Goal: Transaction & Acquisition: Purchase product/service

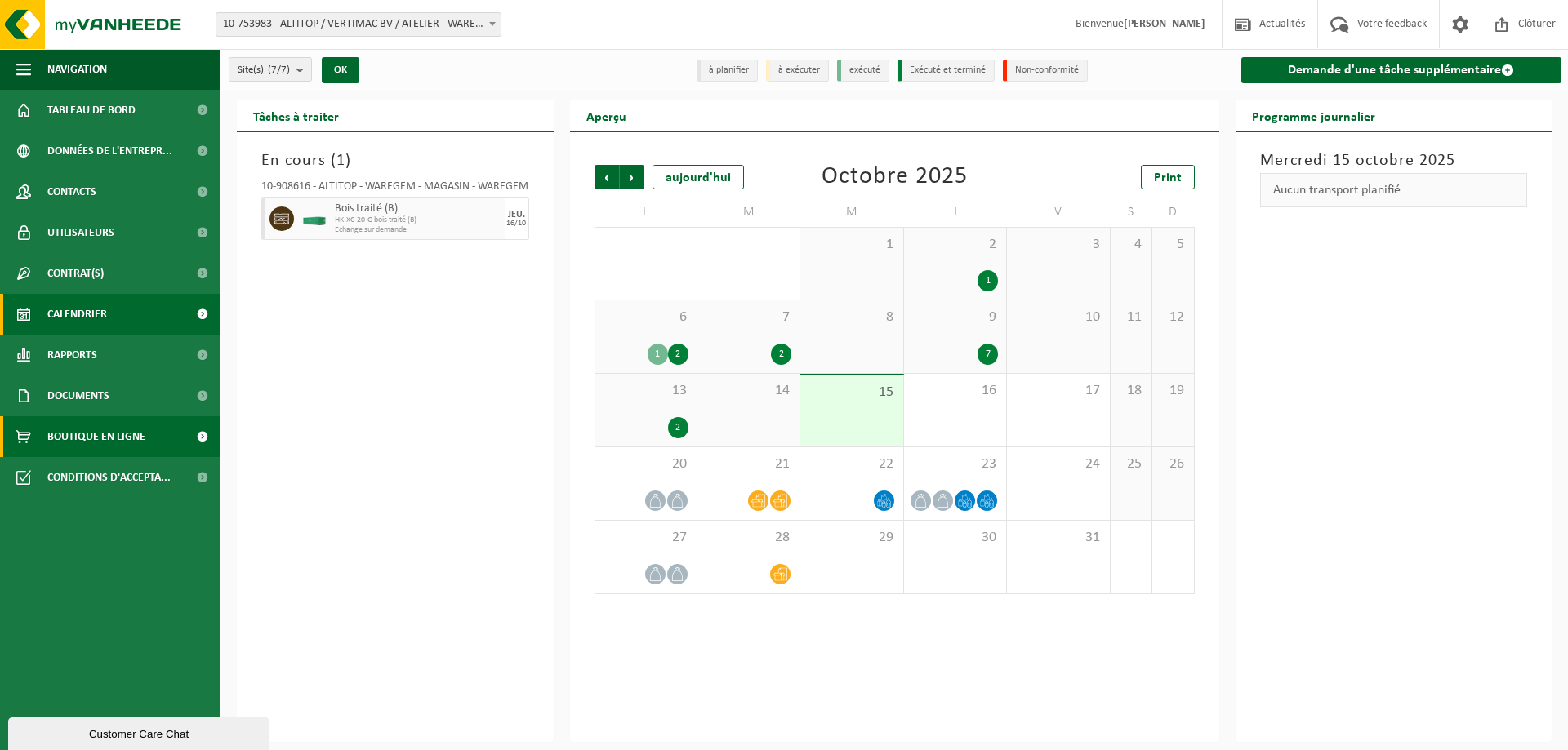
click at [126, 436] on span "Boutique en ligne" at bounding box center [96, 437] width 98 height 41
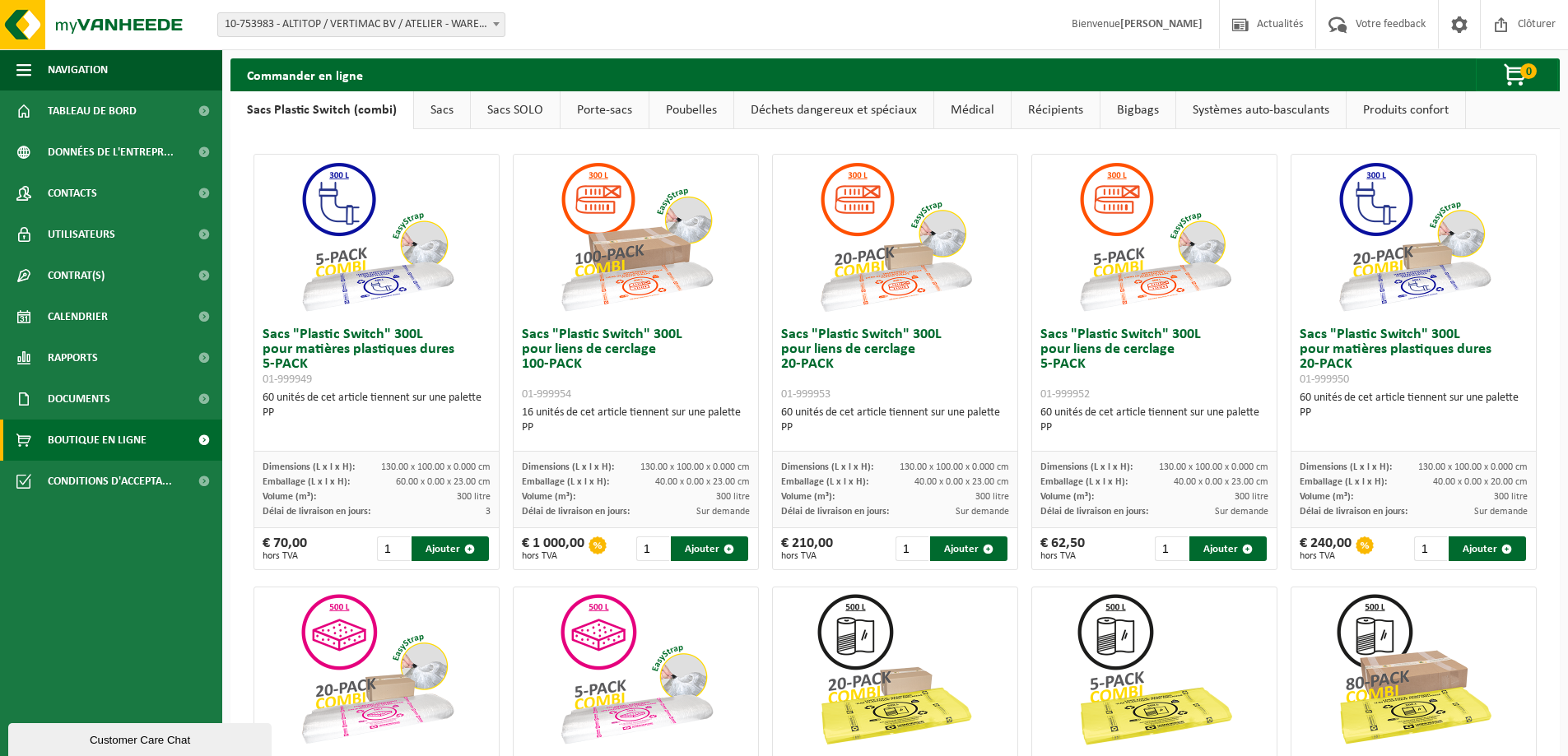
click at [1147, 112] on link "Bigbags" at bounding box center [1138, 110] width 75 height 38
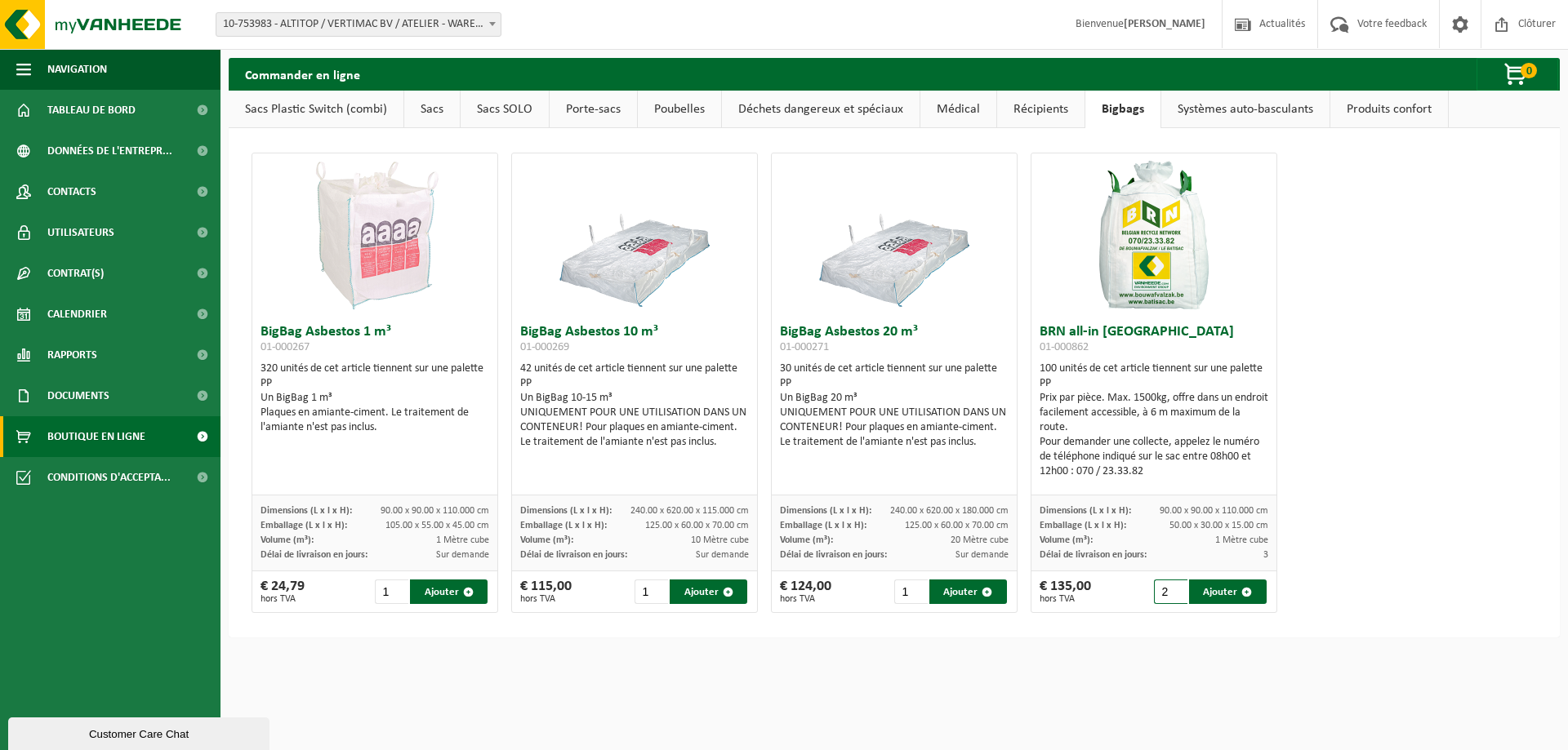
click at [1170, 587] on input "2" at bounding box center [1171, 591] width 34 height 25
click at [1214, 591] on button "Ajouter" at bounding box center [1227, 591] width 78 height 25
type input "1"
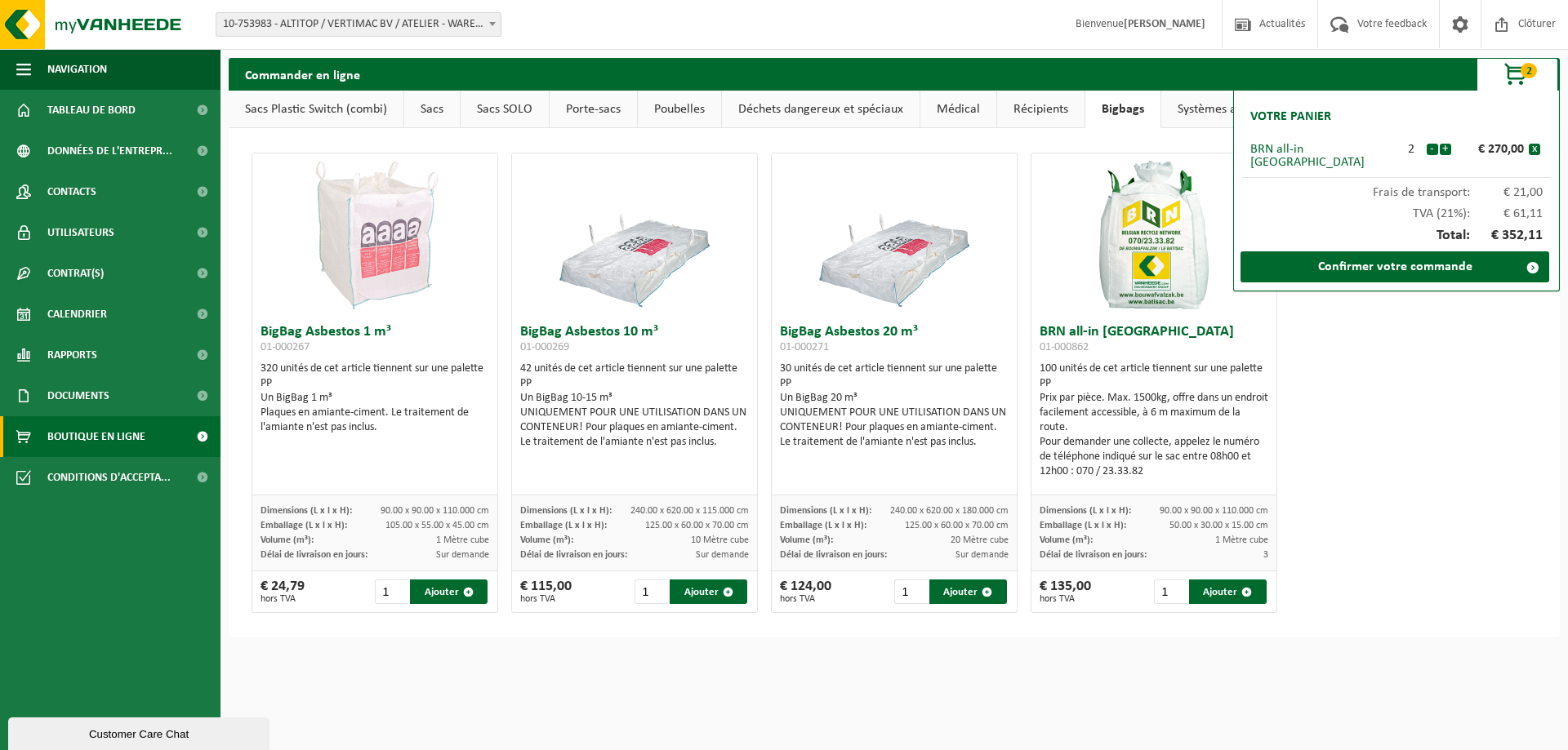
click at [580, 112] on link "Porte-sacs" at bounding box center [593, 109] width 88 height 37
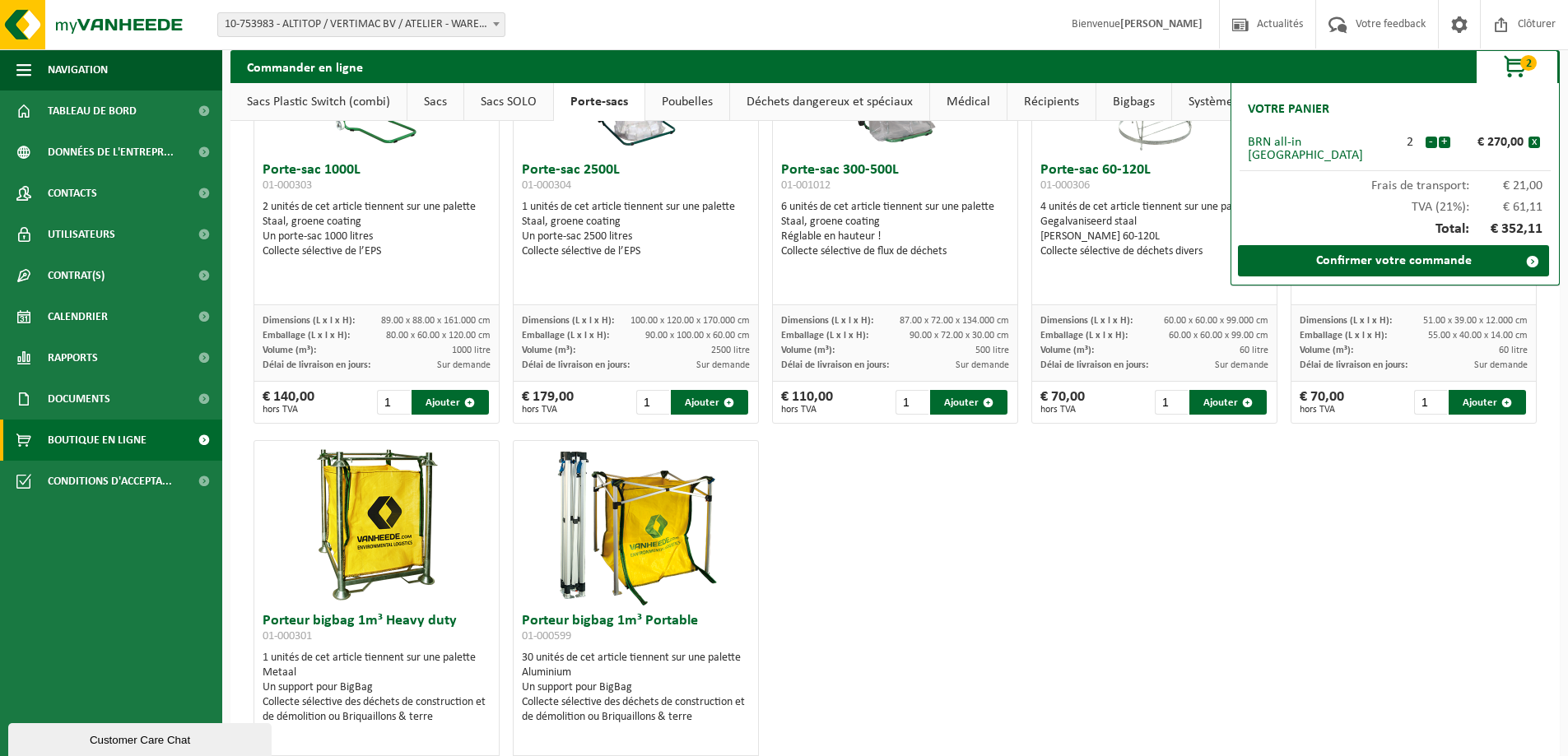
scroll to position [324, 0]
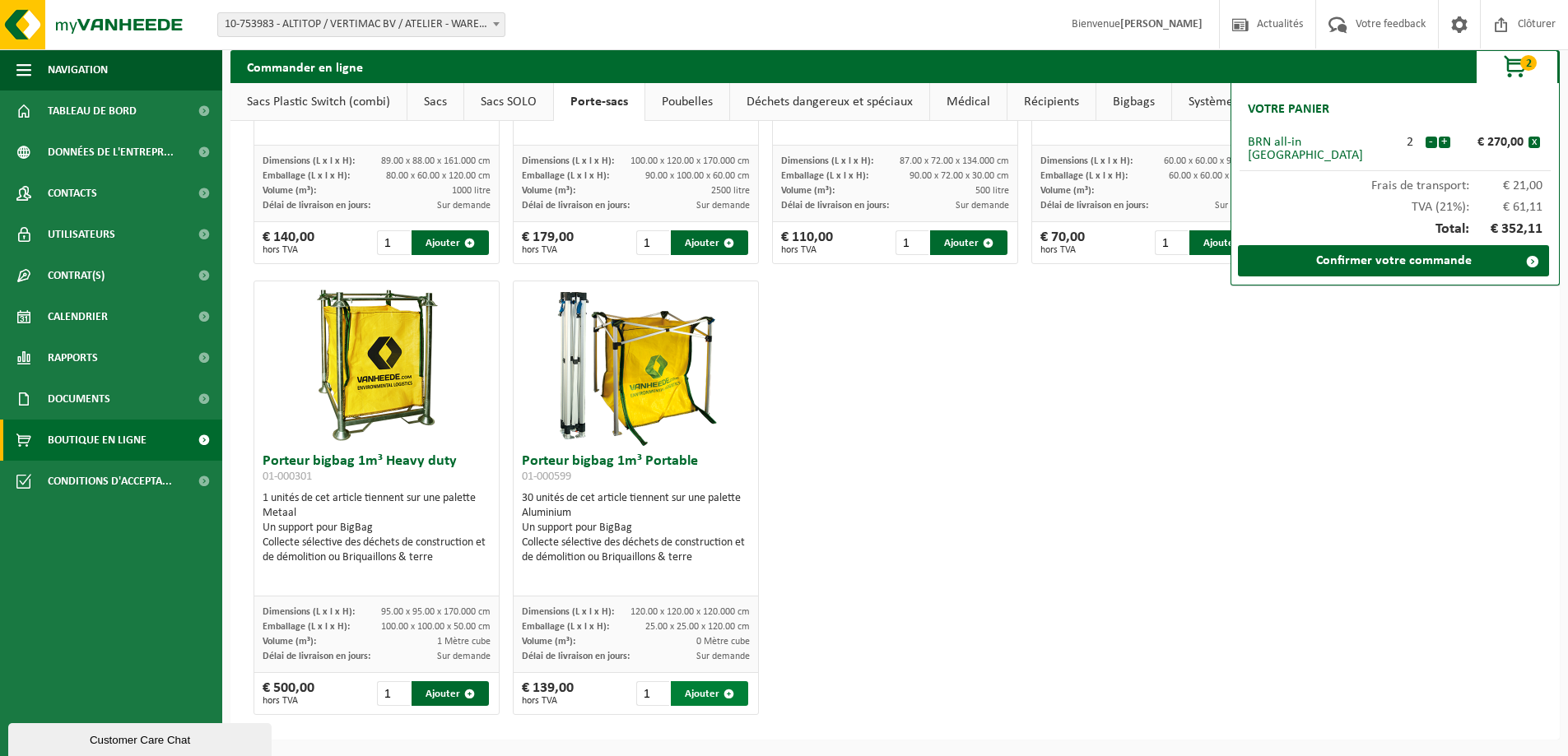
click at [696, 690] on button "Ajouter" at bounding box center [709, 693] width 77 height 25
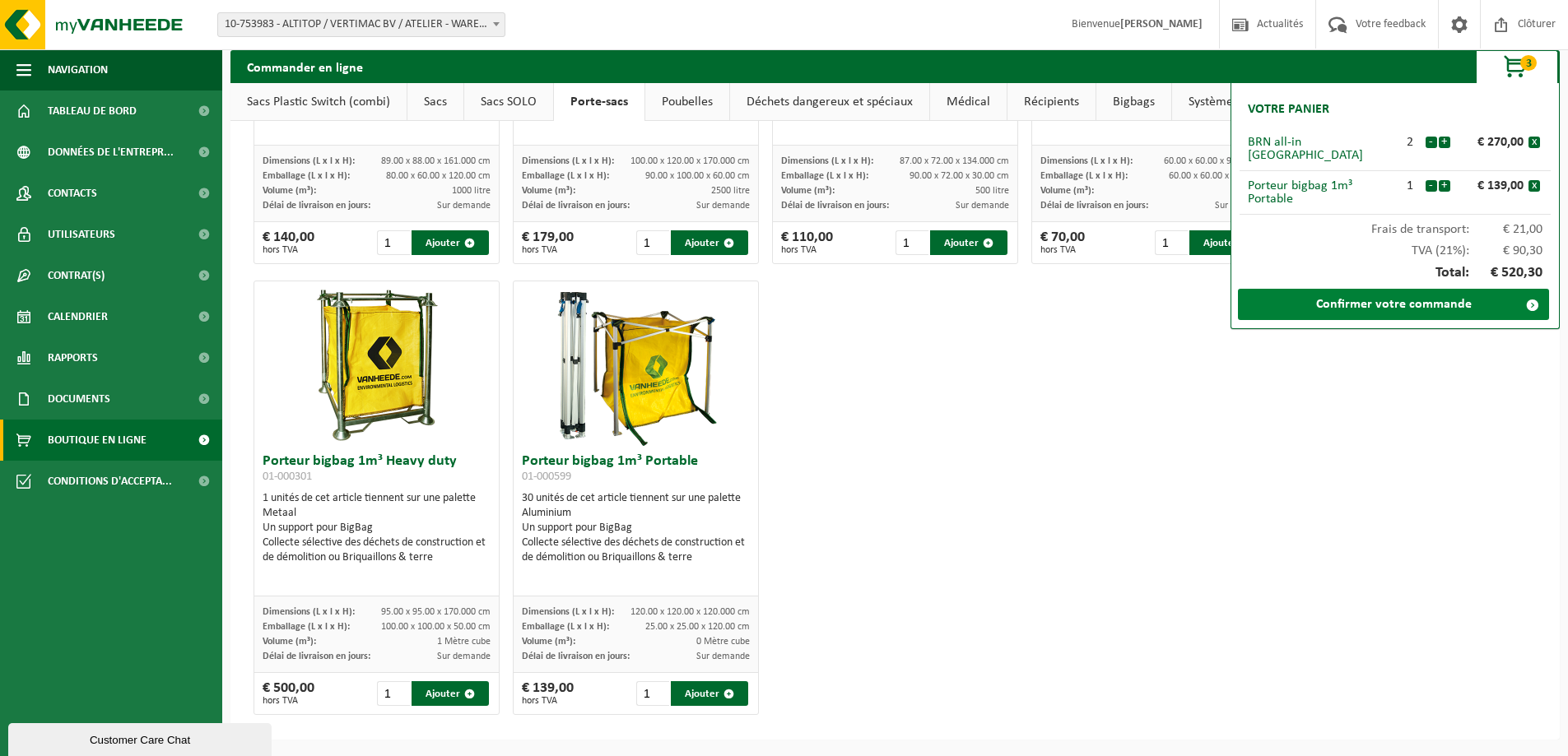
click at [1351, 297] on link "Confirmer votre commande" at bounding box center [1394, 305] width 311 height 31
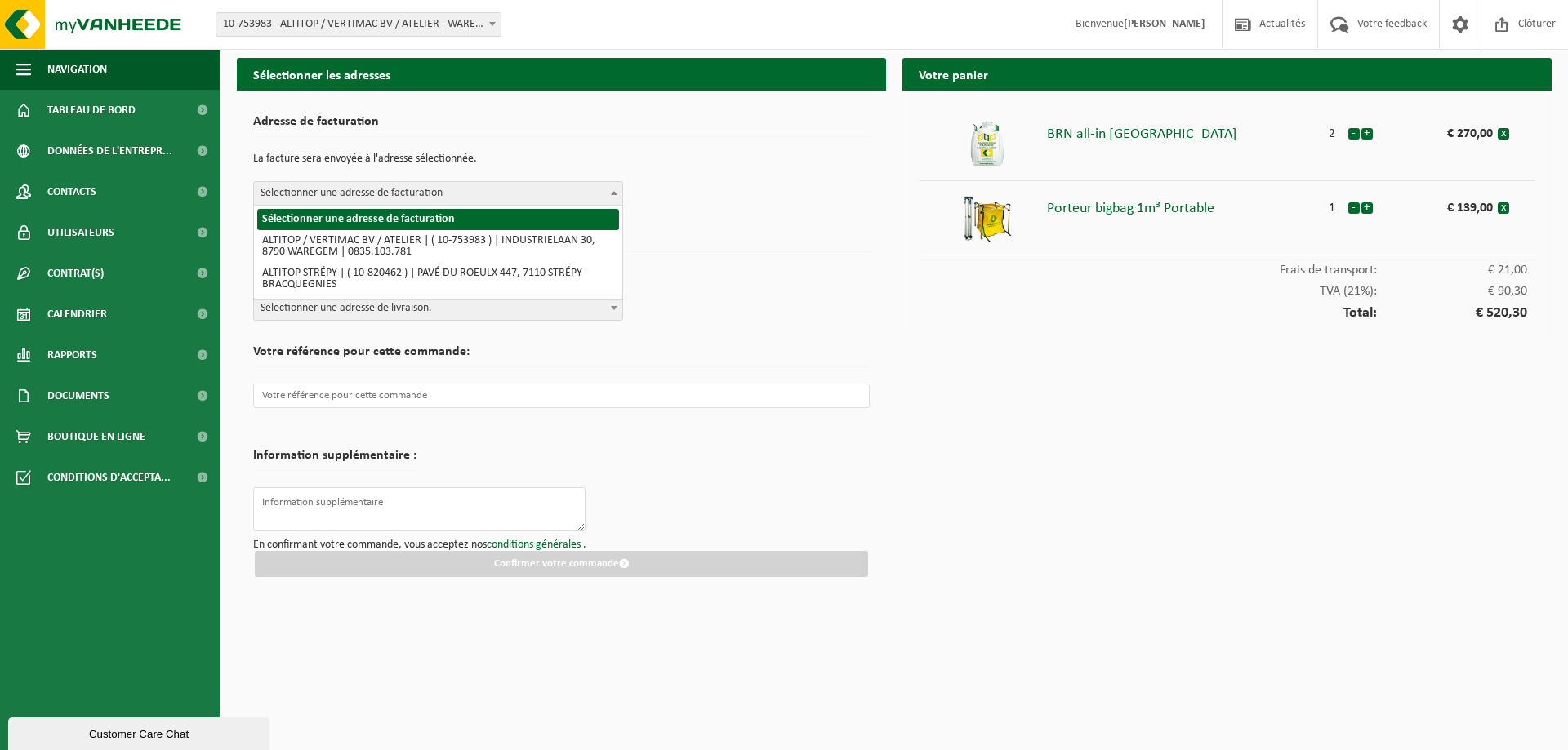
click at [508, 203] on span "Sélectionner une adresse de facturation" at bounding box center [438, 193] width 368 height 23
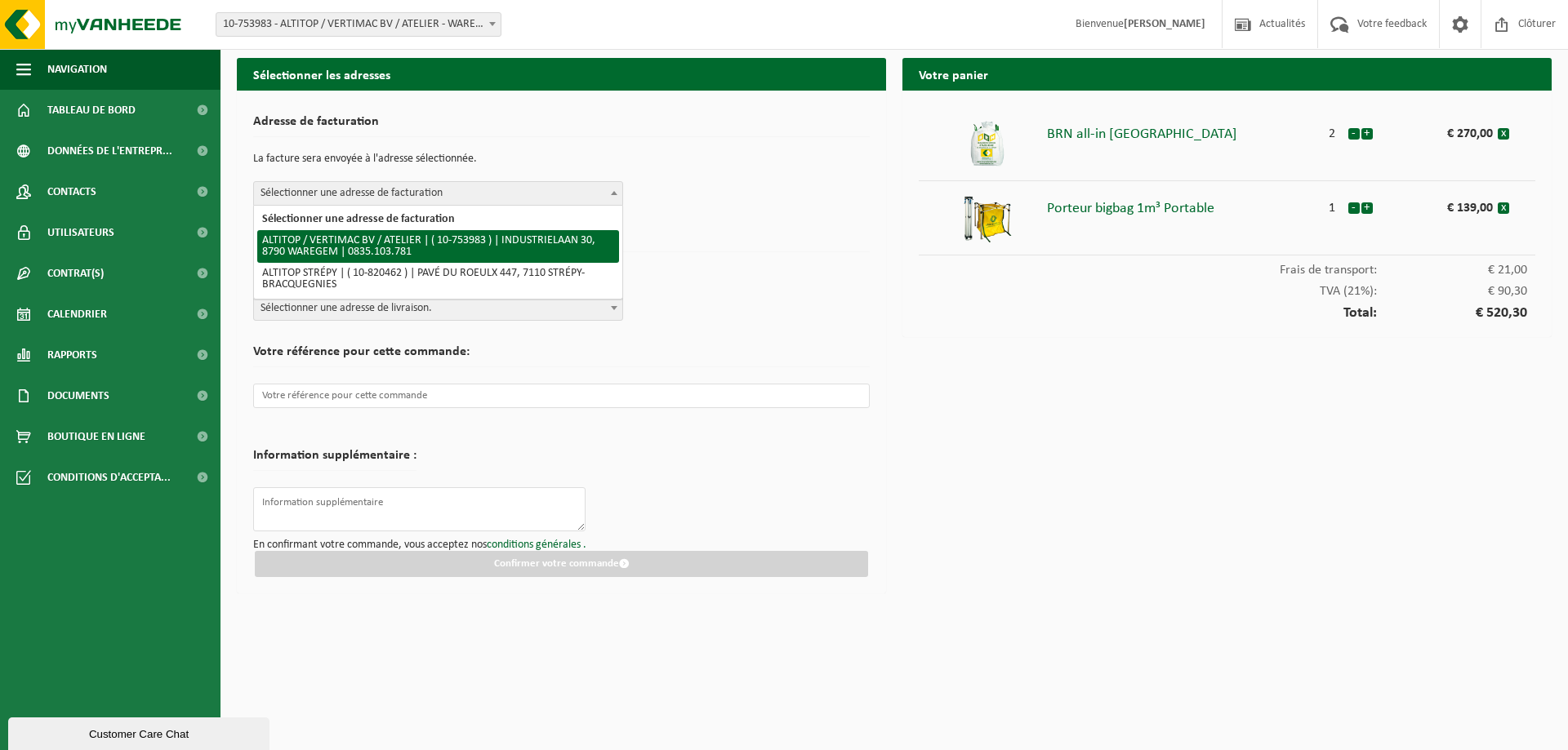
select select "25556"
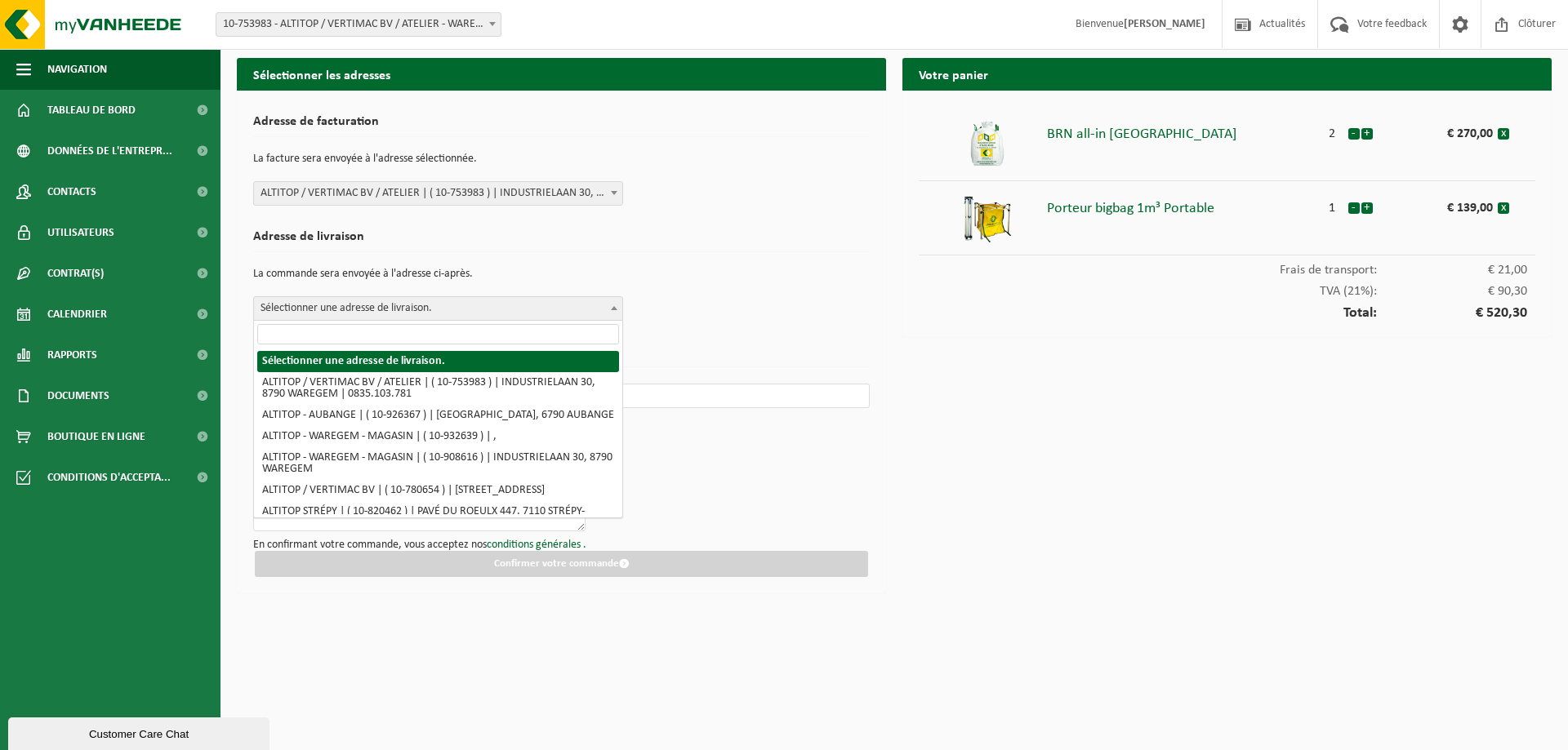
click at [458, 313] on span "Sélectionner une adresse de livraison." at bounding box center [438, 308] width 368 height 23
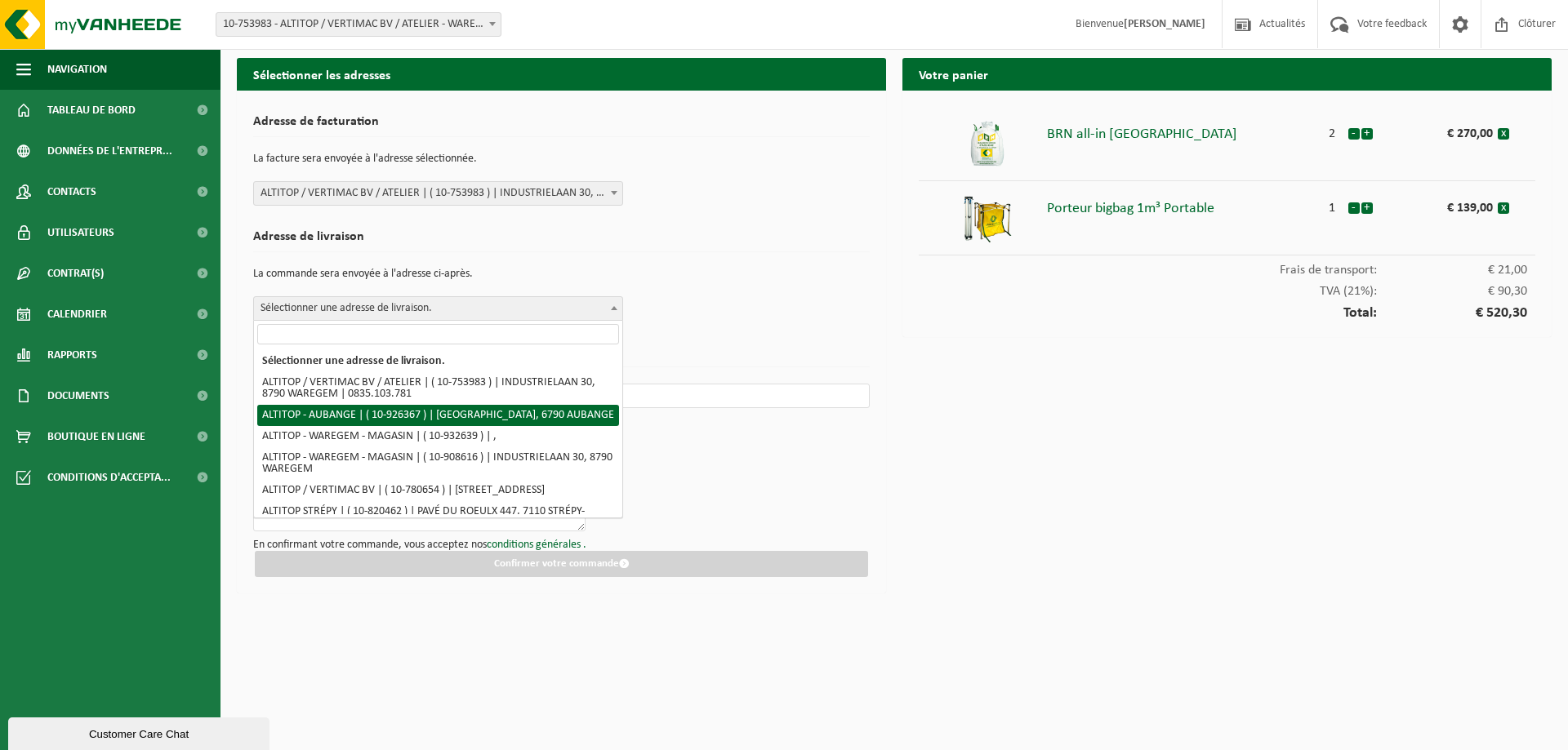
select select "132417"
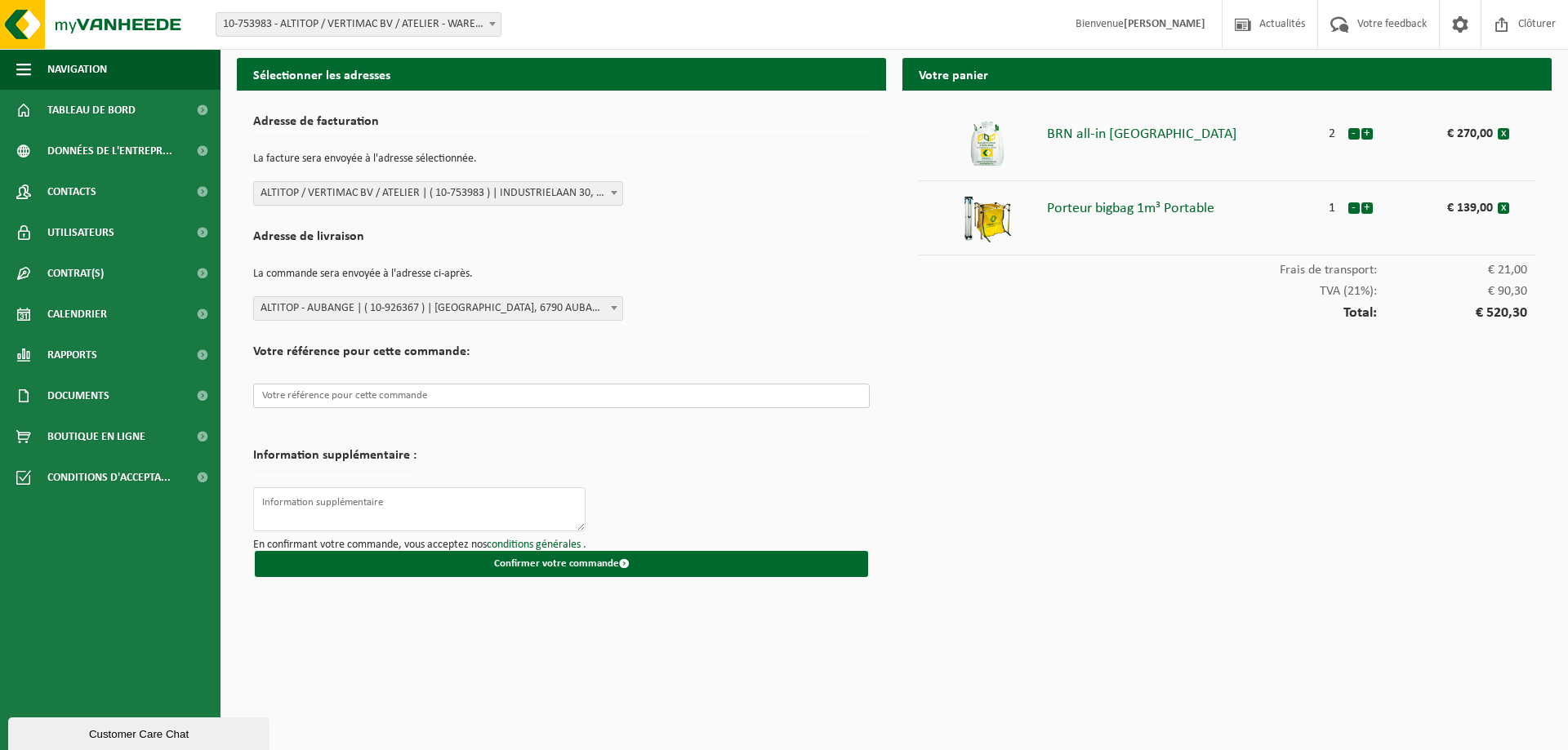
click at [359, 402] on input "text" at bounding box center [561, 396] width 617 height 25
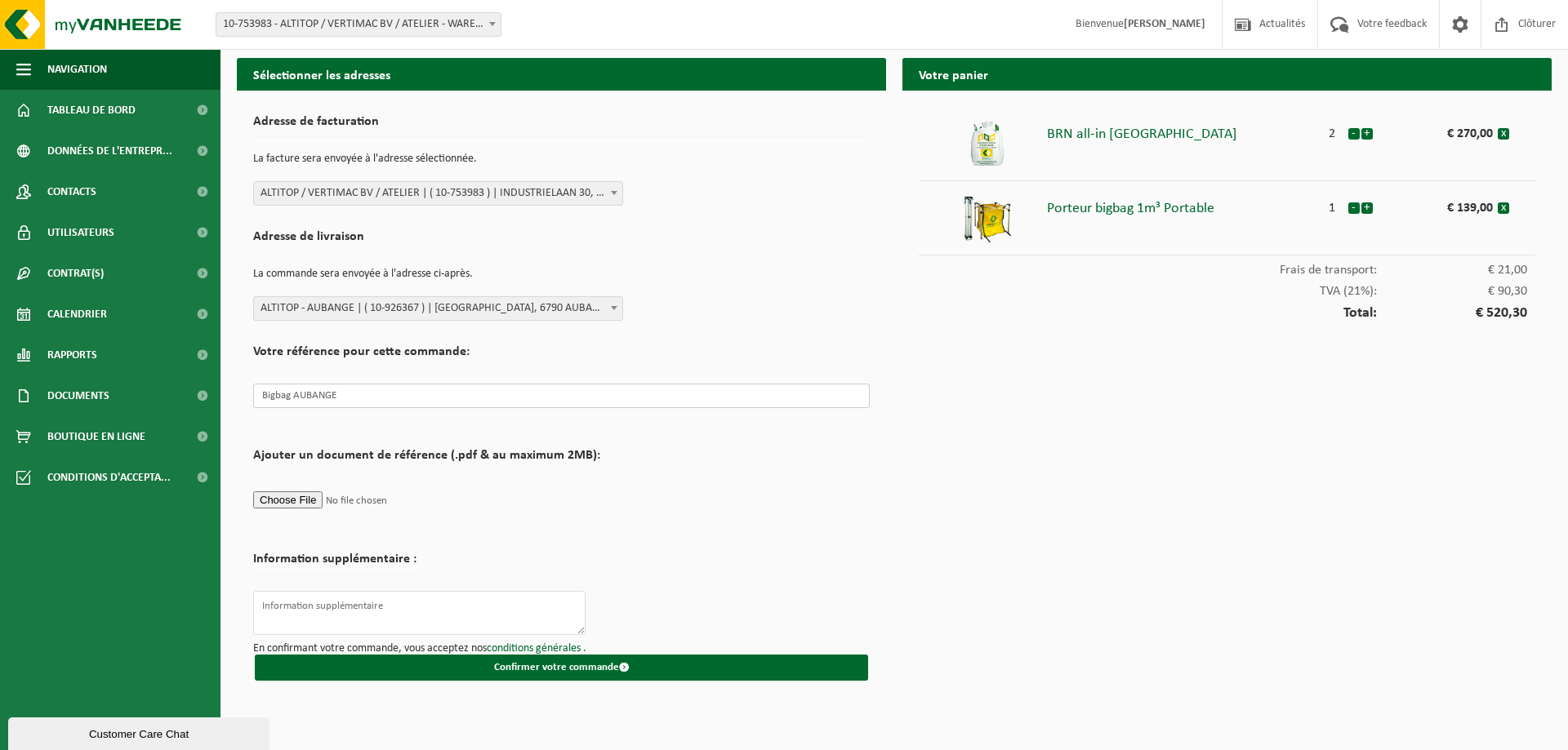
drag, startPoint x: 294, startPoint y: 396, endPoint x: 229, endPoint y: 395, distance: 65.0
click at [229, 395] on div "Sélectionner les adresses Adresse de facturation La facture sera envoyée à l'ad…" at bounding box center [561, 381] width 665 height 648
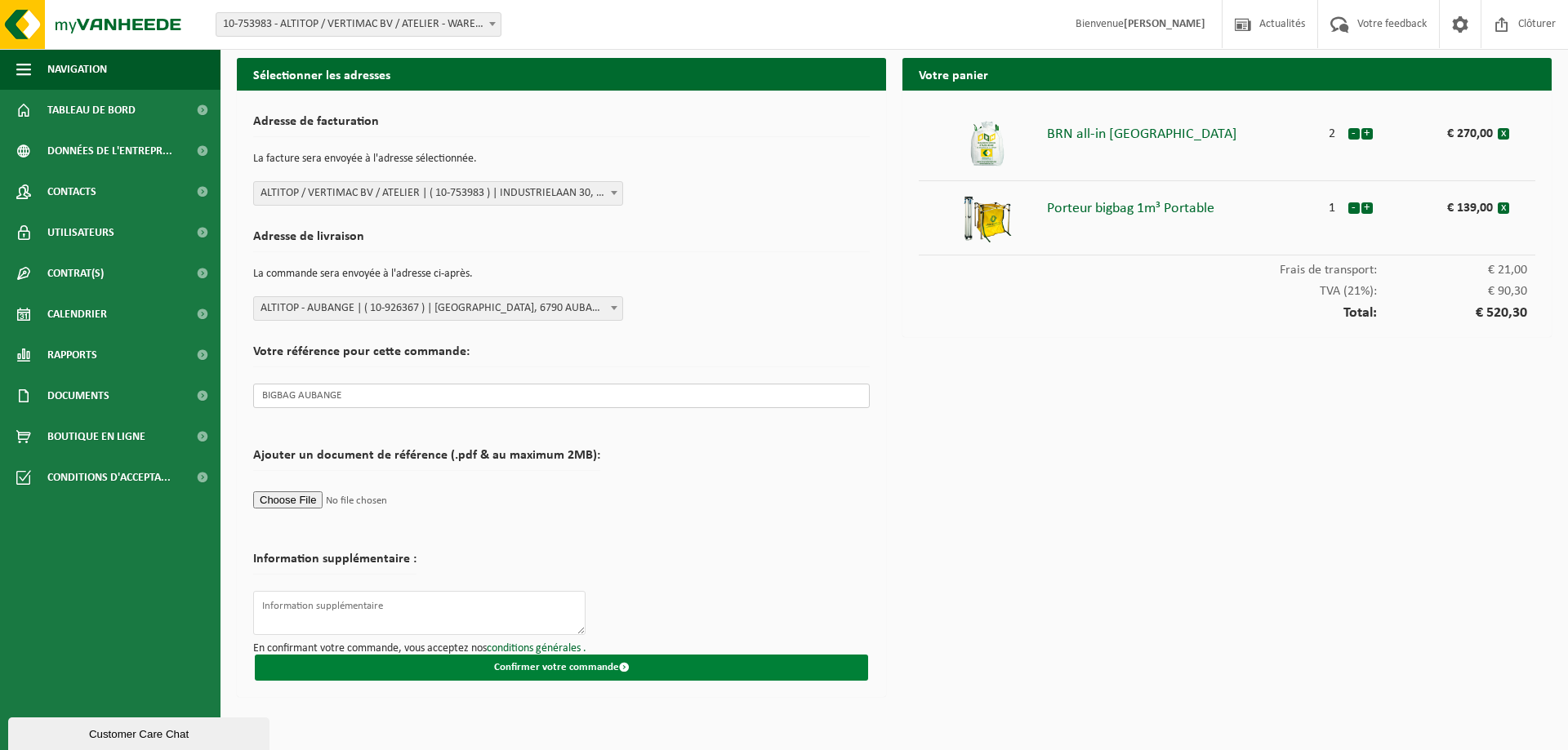
type input "BIGBAG AUBANGE"
click at [616, 668] on button "Confirmer votre commande" at bounding box center [561, 668] width 613 height 26
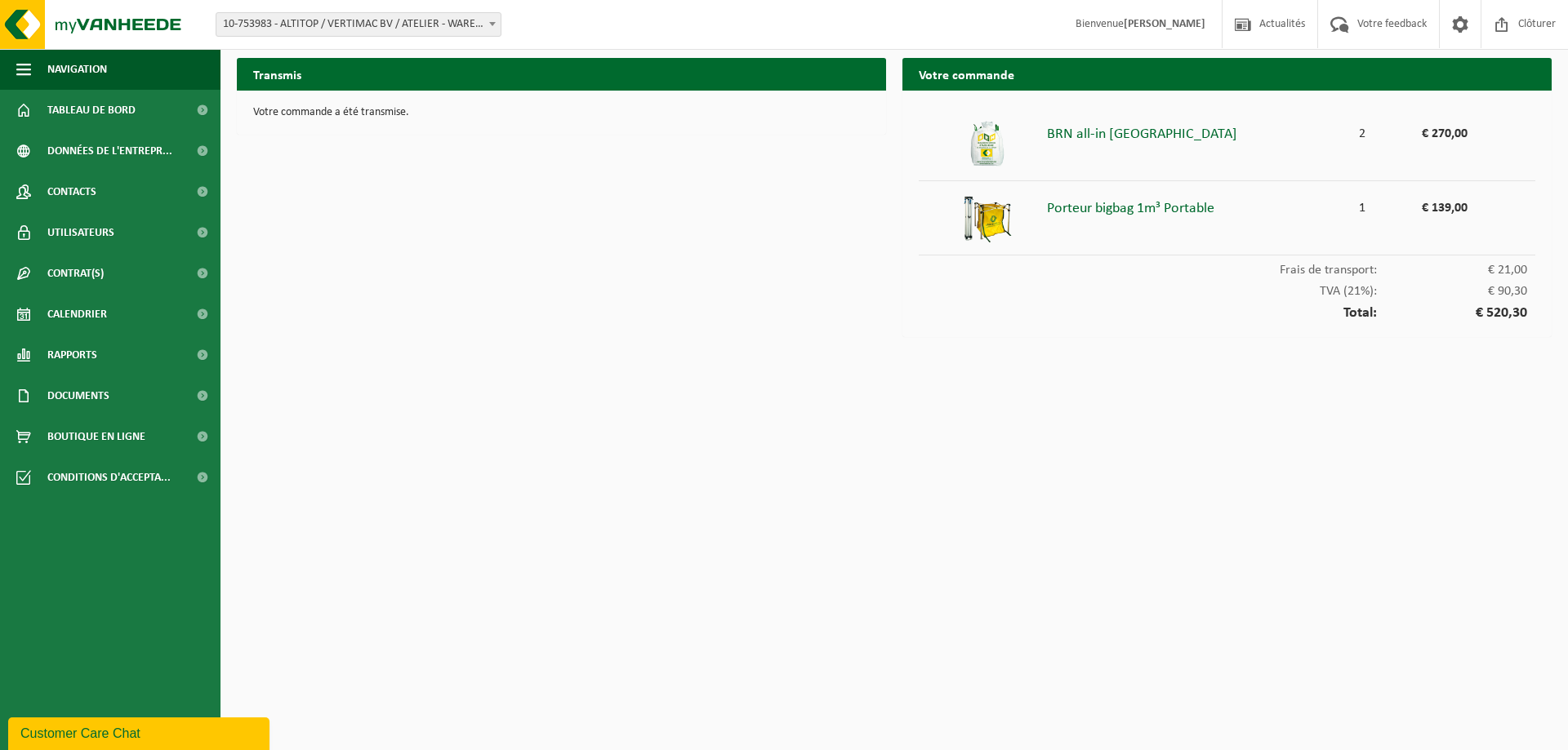
click at [1158, 199] on div "Porteur bigbag 1m³ Portable" at bounding box center [1197, 205] width 301 height 23
click at [1144, 216] on div "Porteur bigbag 1m³ Portable" at bounding box center [1197, 205] width 301 height 23
click at [991, 226] on img at bounding box center [987, 218] width 49 height 49
click at [1086, 142] on div "BRN all-in batisac" at bounding box center [1197, 130] width 301 height 23
click at [148, 437] on link "Boutique en ligne" at bounding box center [110, 437] width 220 height 41
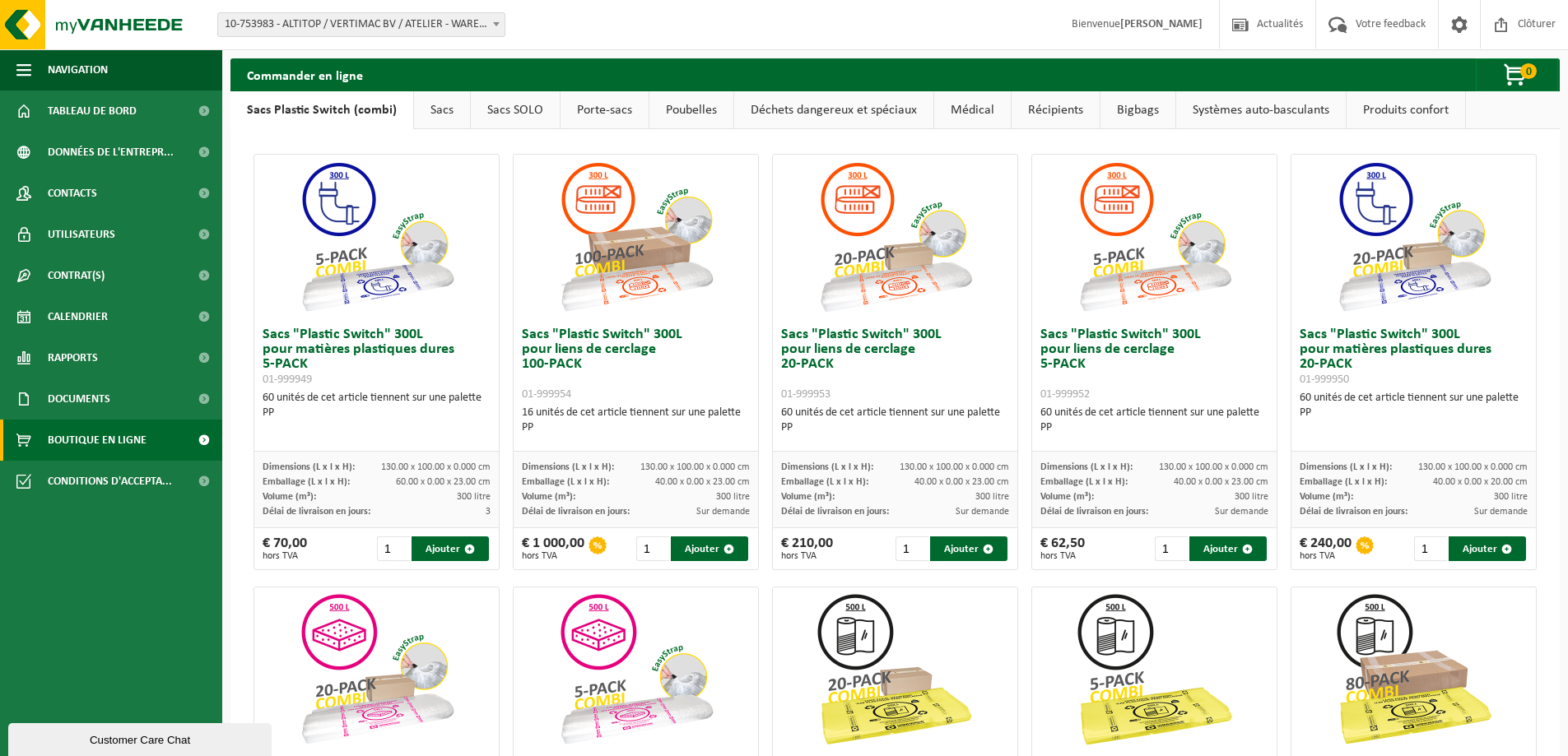
click at [623, 112] on link "Porte-sacs" at bounding box center [605, 110] width 88 height 38
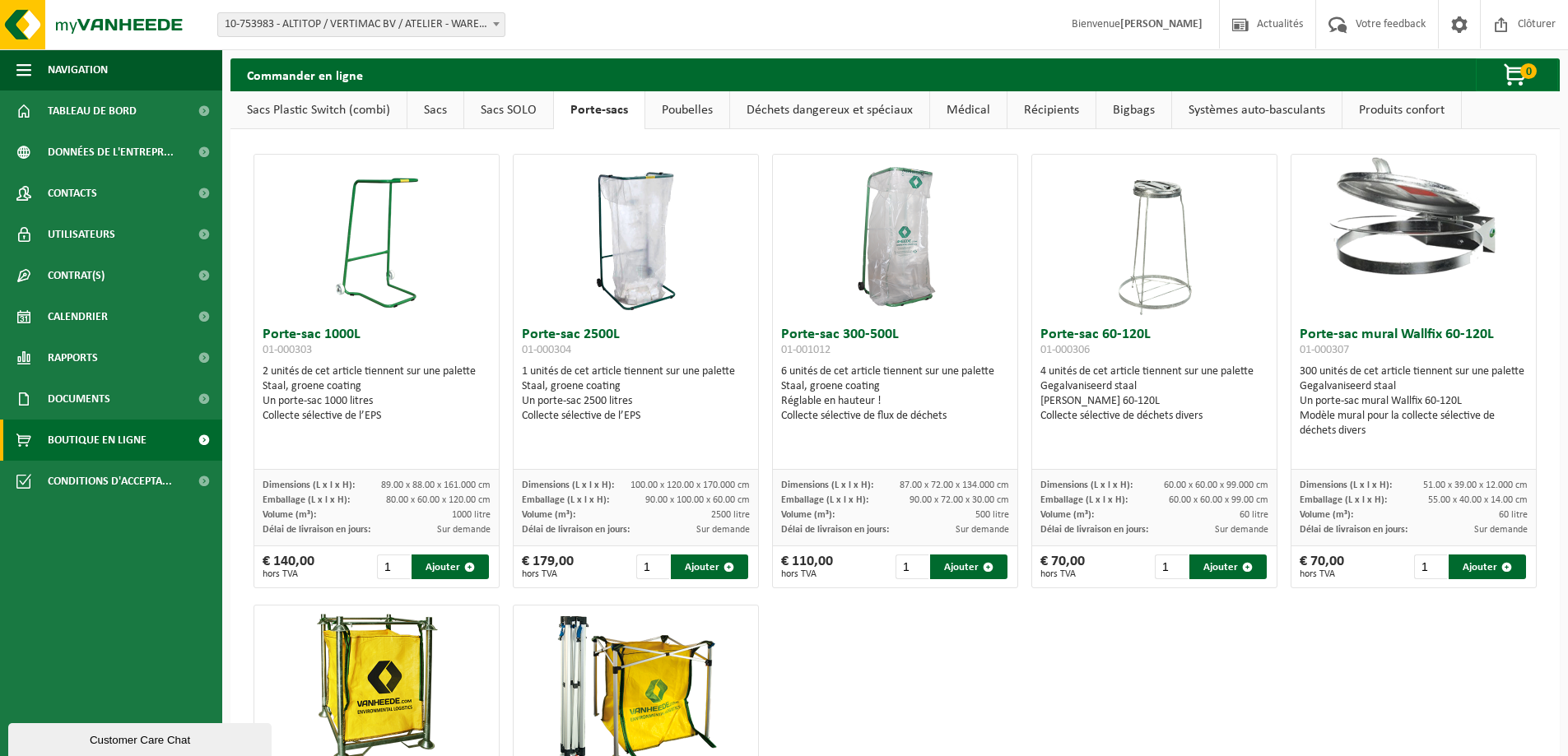
scroll to position [324, 0]
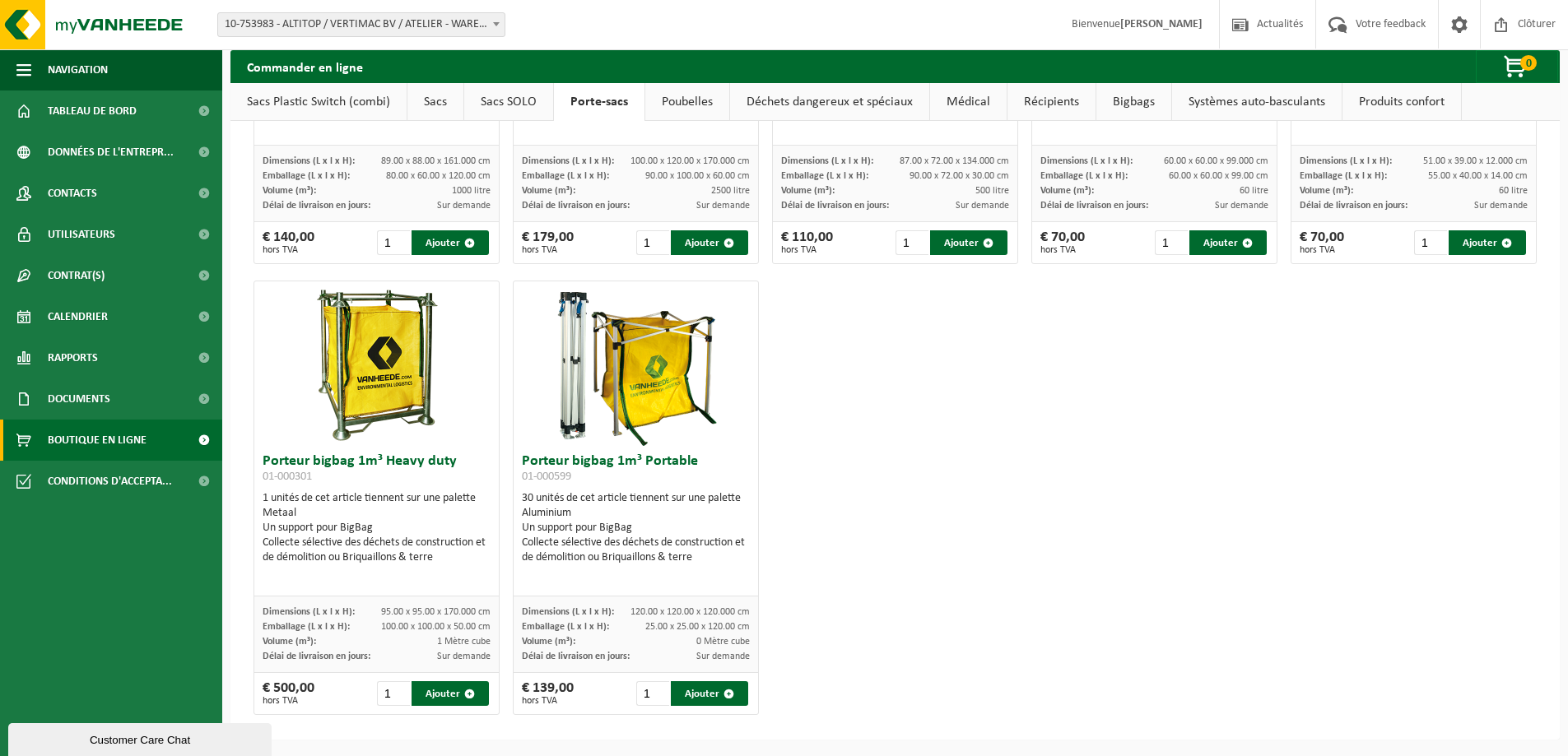
click at [1136, 97] on link "Bigbags" at bounding box center [1133, 101] width 75 height 38
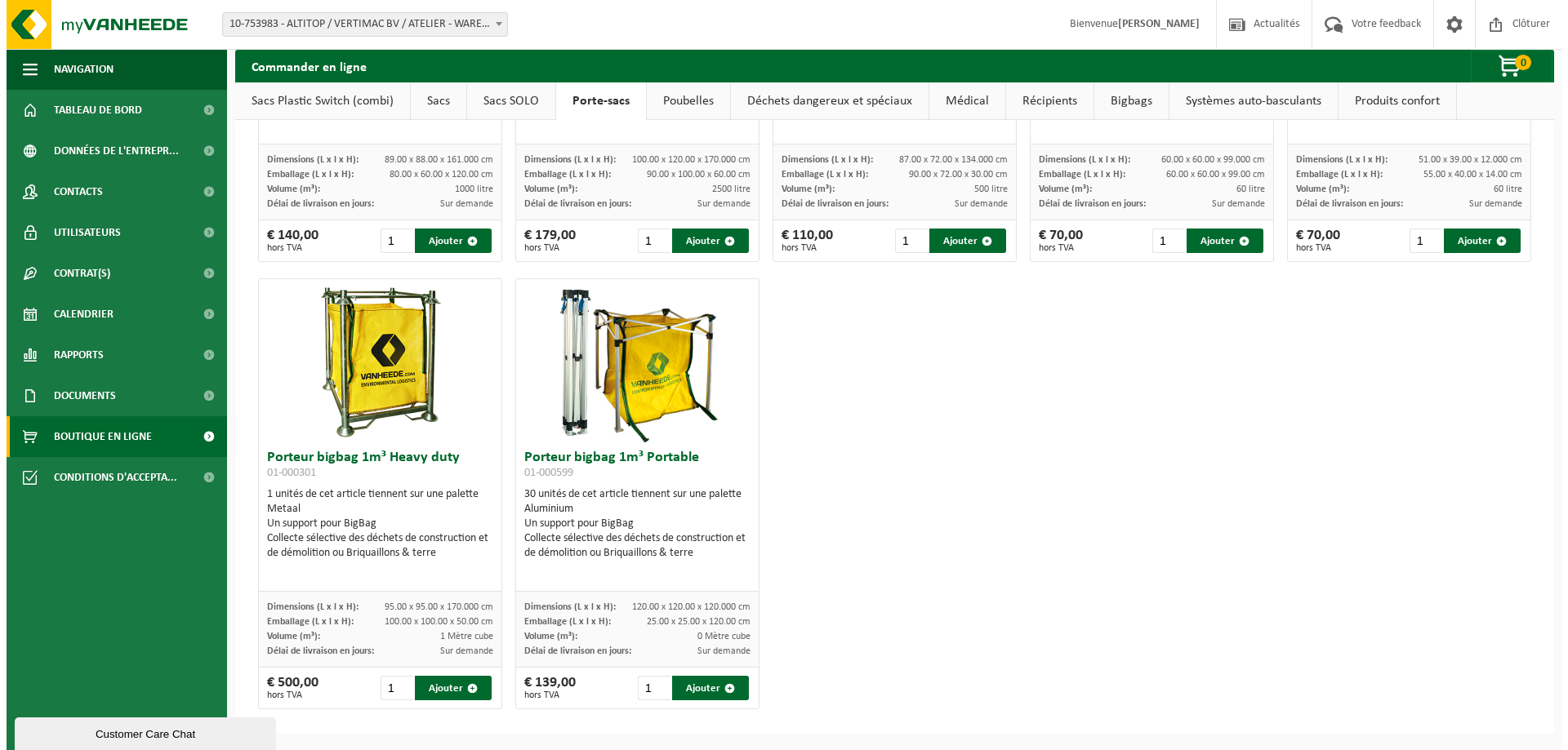
scroll to position [0, 0]
